Goal: Communication & Community: Participate in discussion

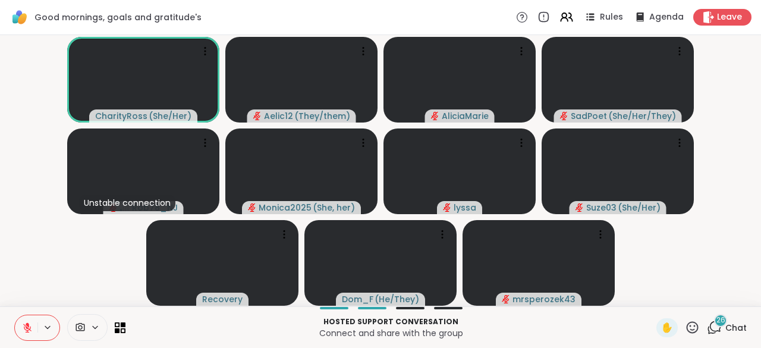
click at [720, 320] on div "26 Chat" at bounding box center [727, 327] width 40 height 19
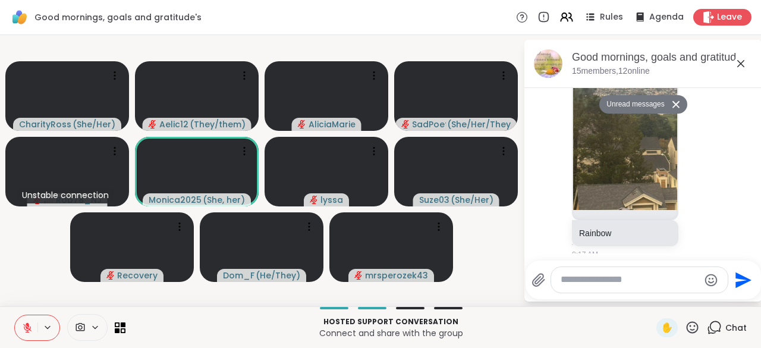
scroll to position [2575, 0]
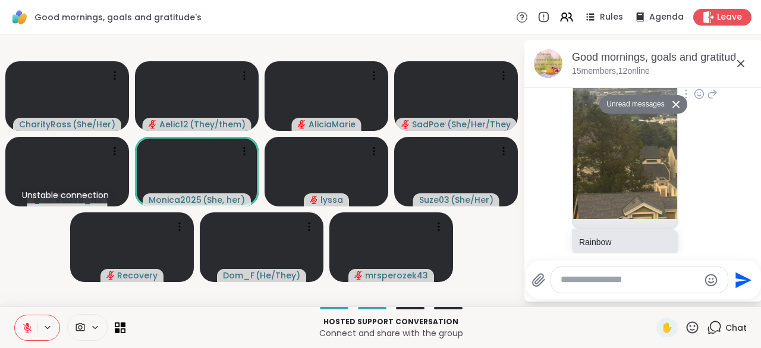
click at [694, 100] on icon at bounding box center [699, 94] width 11 height 12
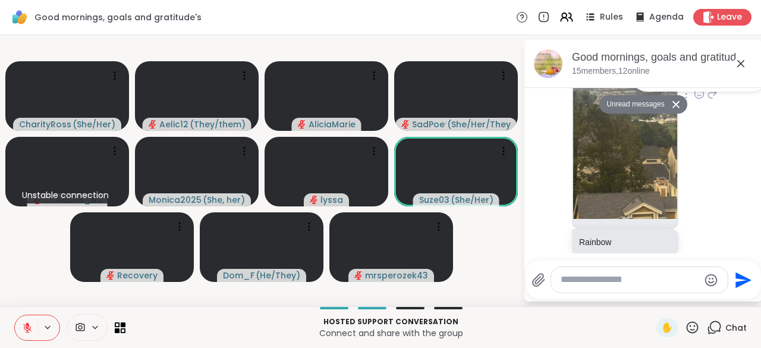
click at [688, 87] on button "Select Reaction: Heart" at bounding box center [699, 75] width 24 height 24
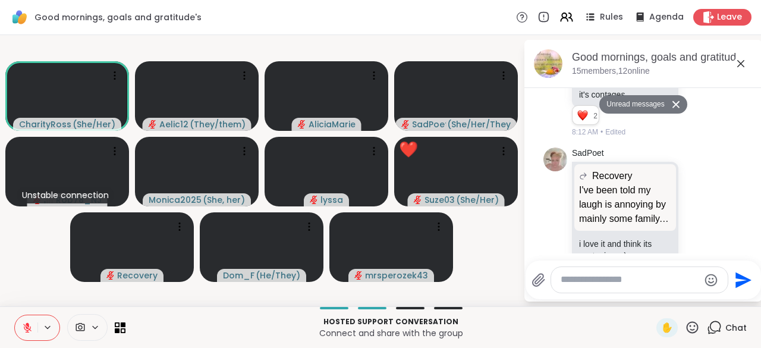
scroll to position [1740, 0]
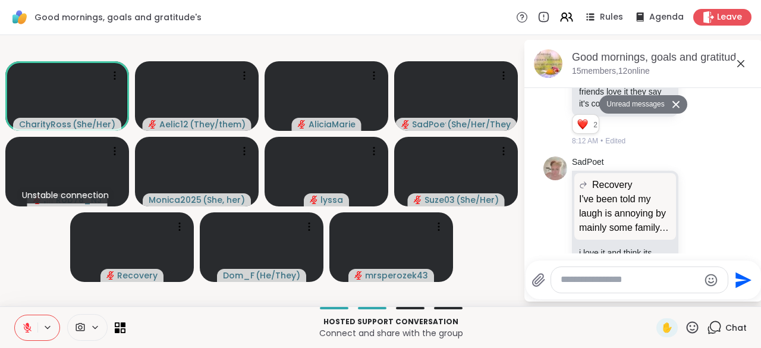
click at [522, 301] on div "CharityRoss ( She/Her ) Aelic12 ( They/them ) [PERSON_NAME] ( She/Her/They ) Un…" at bounding box center [380, 170] width 761 height 271
click at [744, 63] on icon at bounding box center [740, 63] width 14 height 14
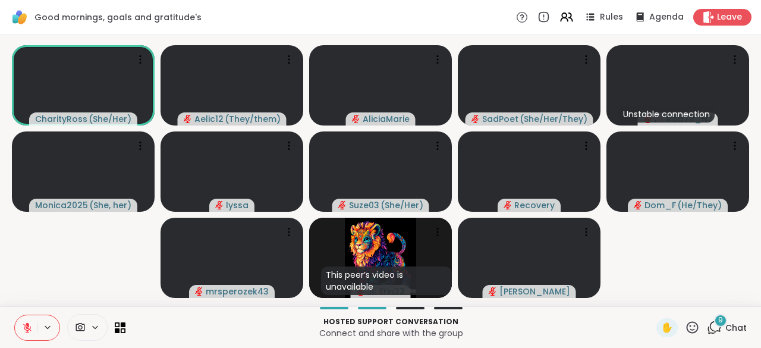
click at [23, 319] on button at bounding box center [26, 327] width 23 height 25
click at [33, 336] on button at bounding box center [26, 327] width 23 height 25
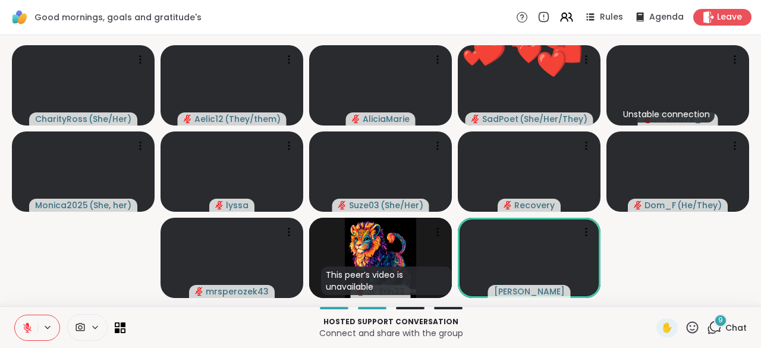
click at [33, 328] on button at bounding box center [26, 327] width 23 height 25
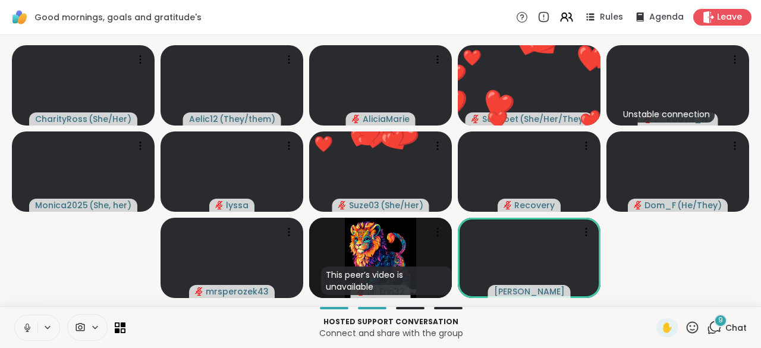
click at [33, 328] on button at bounding box center [26, 327] width 23 height 25
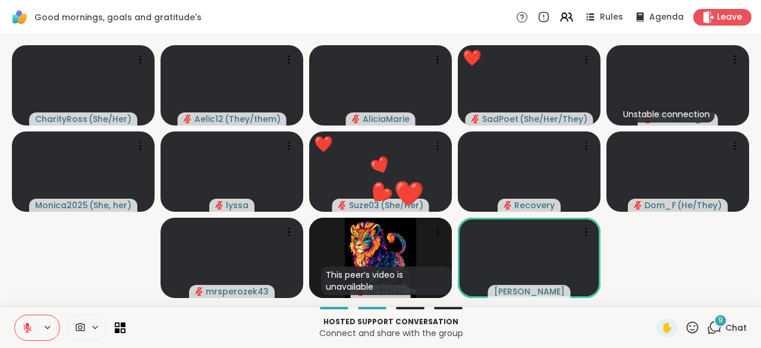
click at [677, 316] on div "Hosted support conversation Connect and share with the group ✋ 9 Chat" at bounding box center [380, 327] width 761 height 42
click at [685, 325] on icon at bounding box center [692, 327] width 15 height 15
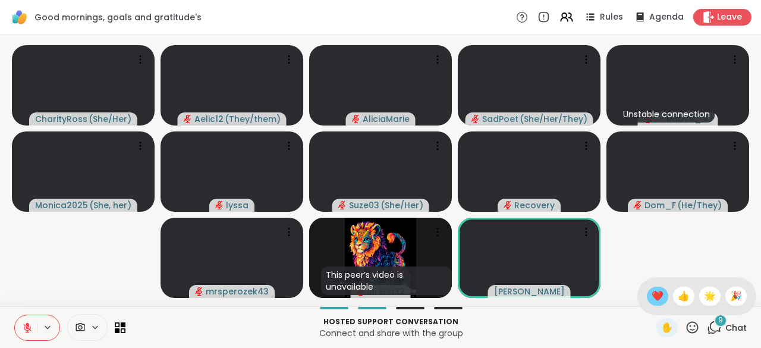
click at [651, 300] on span "❤️" at bounding box center [657, 296] width 12 height 14
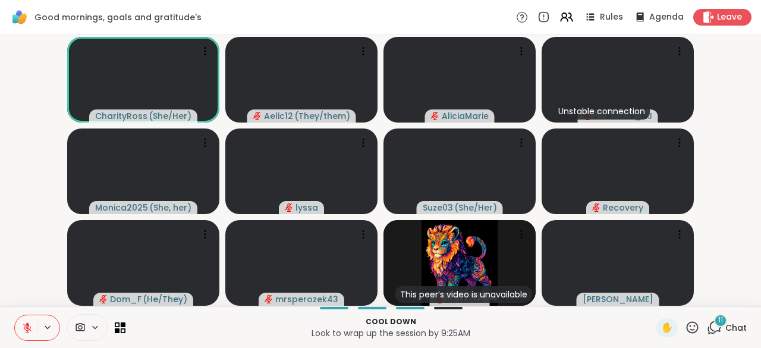
click at [21, 335] on button at bounding box center [26, 327] width 23 height 25
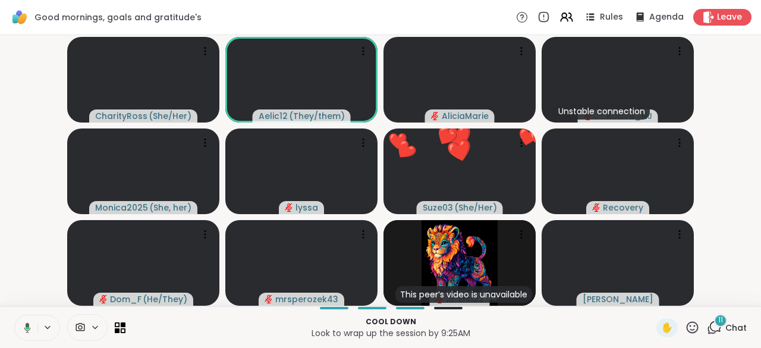
click at [21, 333] on button at bounding box center [25, 327] width 24 height 25
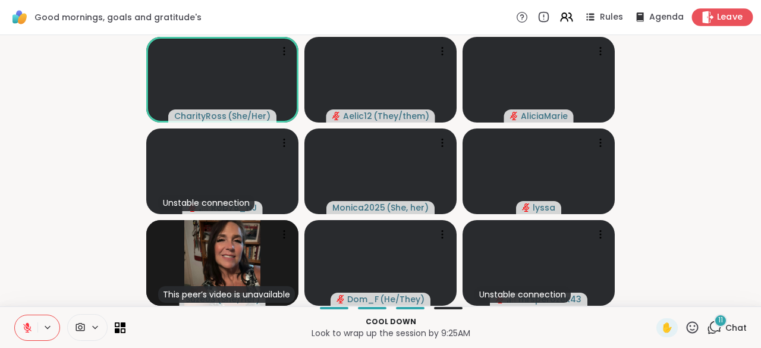
click at [722, 16] on span "Leave" at bounding box center [730, 17] width 26 height 12
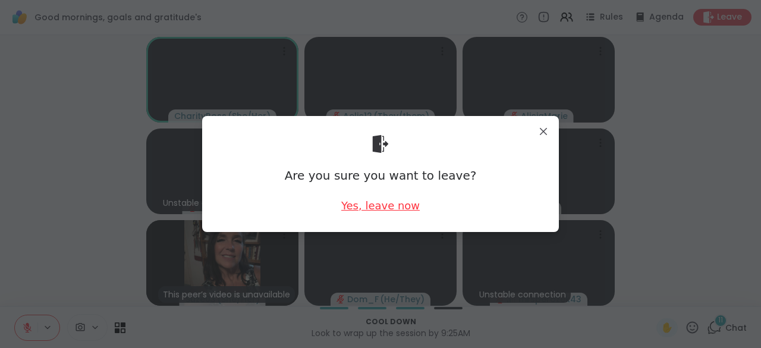
click at [376, 209] on div "Yes, leave now" at bounding box center [380, 205] width 78 height 15
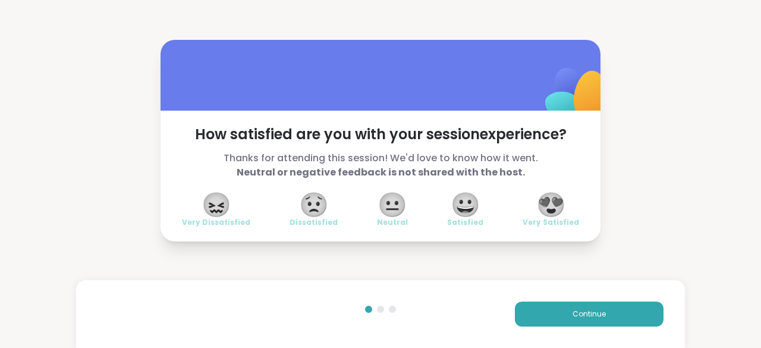
click at [543, 205] on span "😍" at bounding box center [551, 204] width 30 height 21
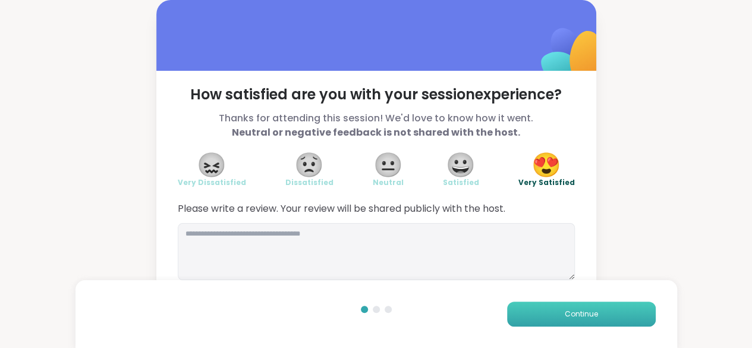
click at [552, 308] on button "Continue" at bounding box center [581, 313] width 149 height 25
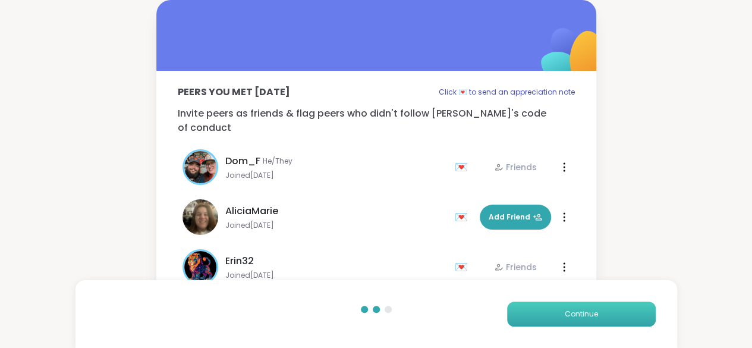
click at [552, 308] on button "Continue" at bounding box center [581, 313] width 149 height 25
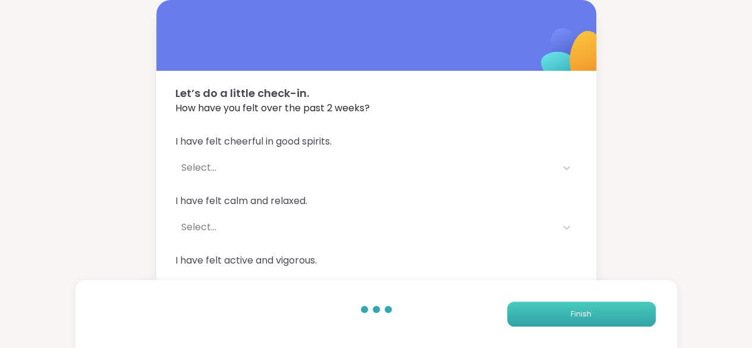
click at [552, 308] on button "Finish" at bounding box center [581, 313] width 149 height 25
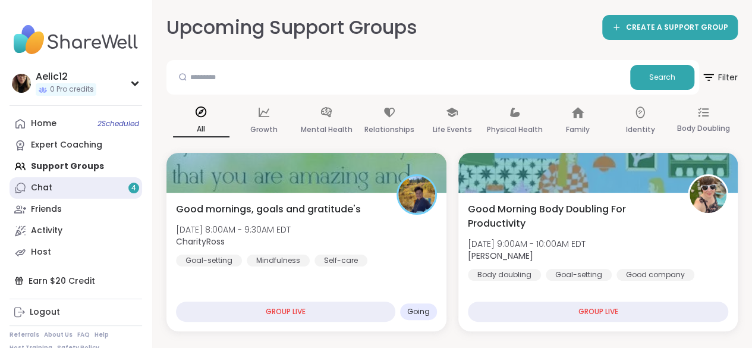
click at [35, 187] on div "Chat 4" at bounding box center [41, 188] width 21 height 12
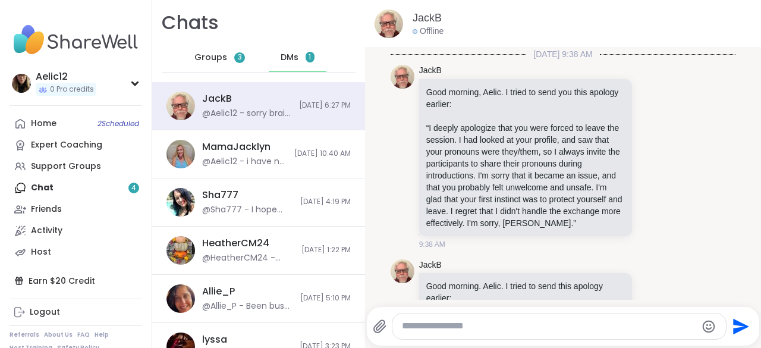
scroll to position [4717, 0]
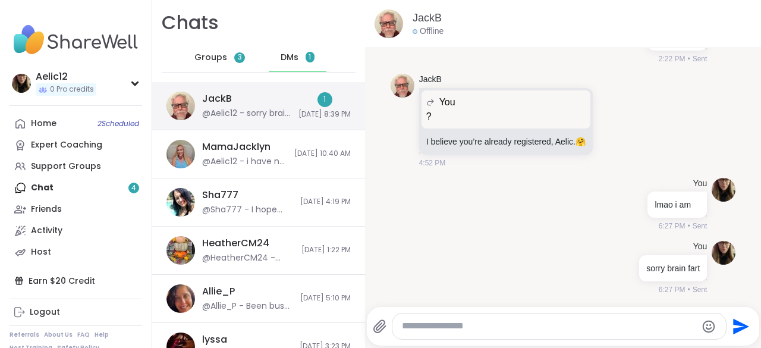
click at [298, 96] on div "1 [DATE] 8:39 PM" at bounding box center [324, 105] width 52 height 27
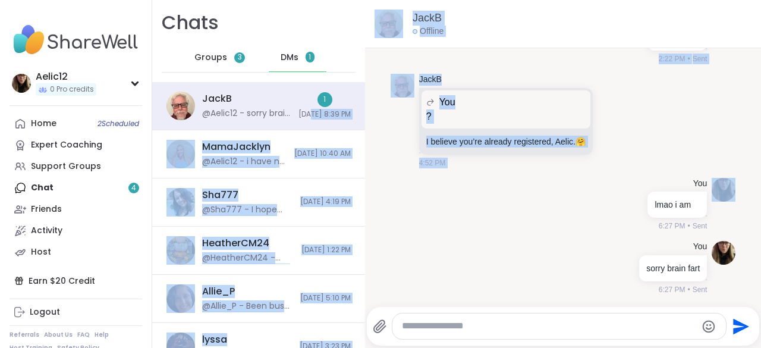
drag, startPoint x: 283, startPoint y: 96, endPoint x: 747, endPoint y: 134, distance: 465.2
click at [747, 134] on div "Chats Groups 3 DMs 1 JackB @Aelic12 - sorry brain fart 1 [DATE] 8:39 PM MamaJac…" at bounding box center [456, 174] width 609 height 348
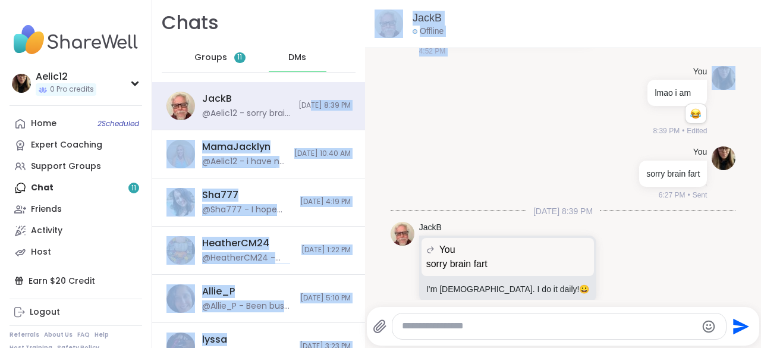
scroll to position [4850, 0]
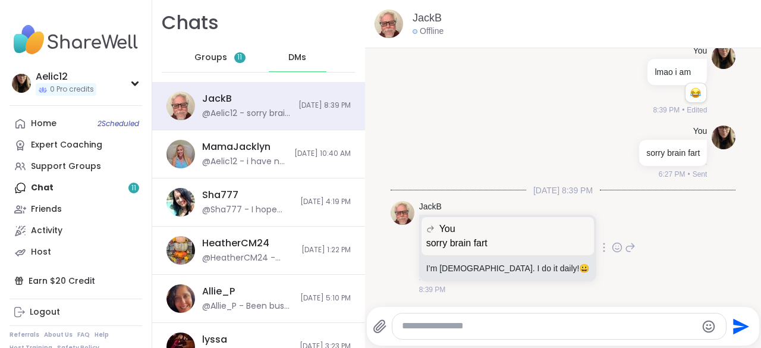
click at [612, 250] on icon at bounding box center [617, 247] width 11 height 12
click at [465, 227] on div "Select Reaction: Joy" at bounding box center [470, 228] width 11 height 11
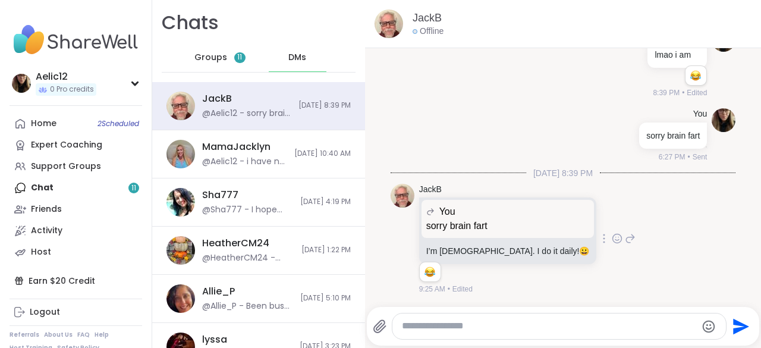
click at [134, 193] on div "Home 2 Scheduled Expert Coaching Support Groups Chat 11 Friends Activity Host" at bounding box center [76, 188] width 133 height 150
click at [204, 58] on span "Groups" at bounding box center [210, 58] width 33 height 12
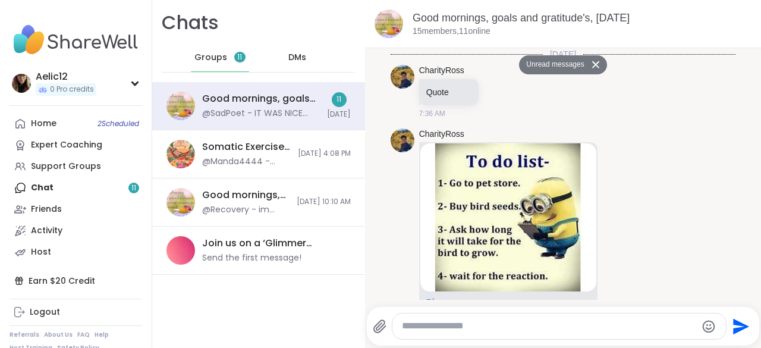
scroll to position [3961, 0]
